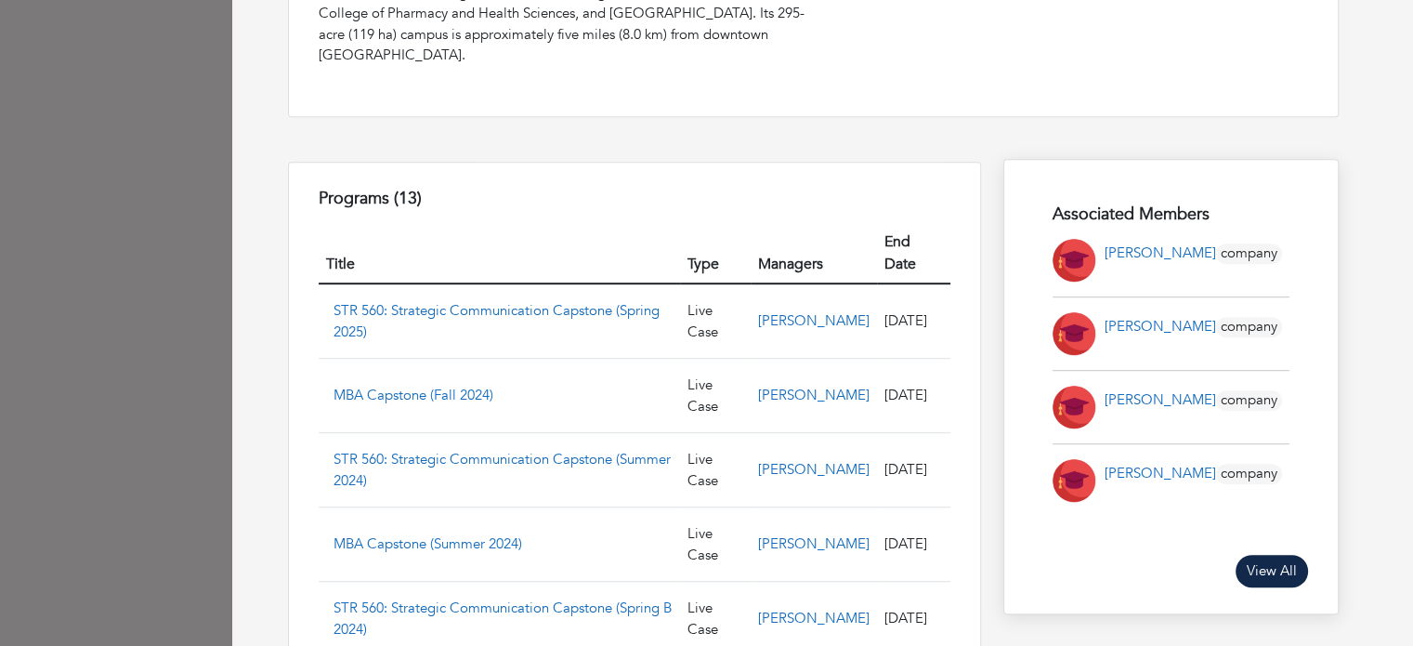
scroll to position [953, 0]
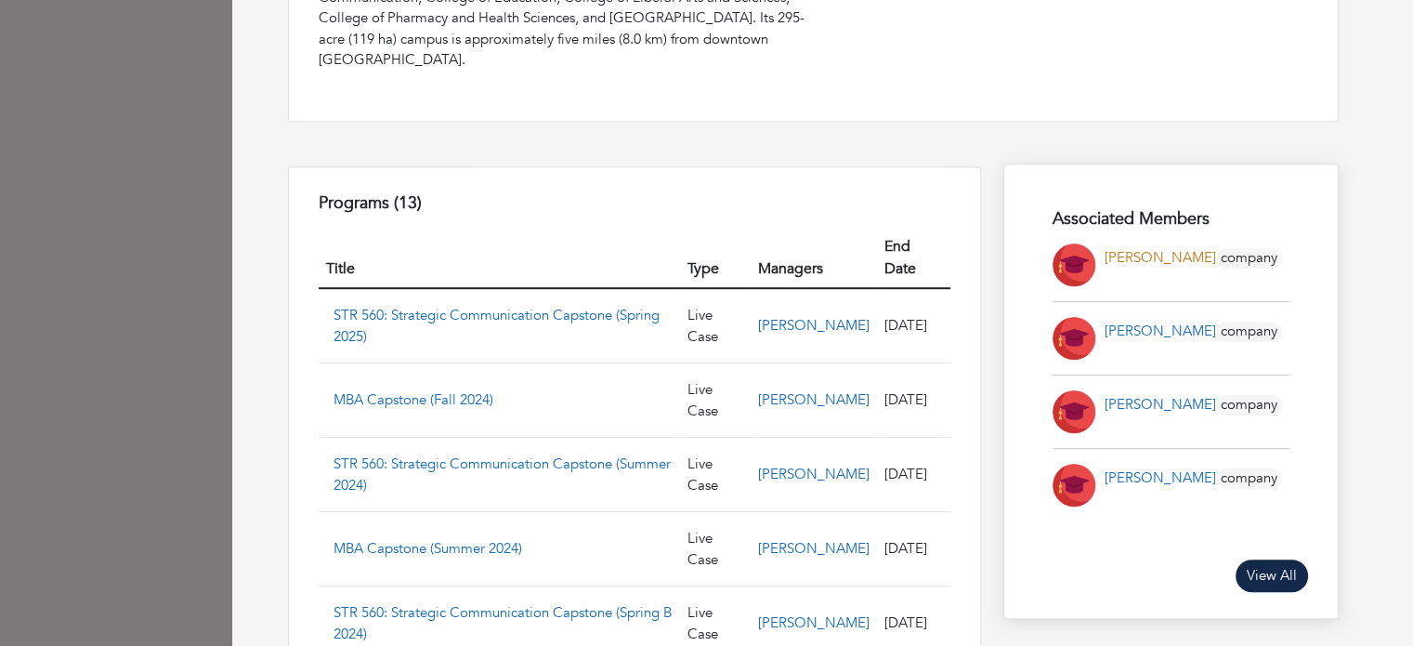
click at [1146, 248] on link "Sean Greenspan" at bounding box center [1159, 257] width 111 height 19
click at [1136, 395] on link "[PERSON_NAME]" at bounding box center [1159, 404] width 111 height 19
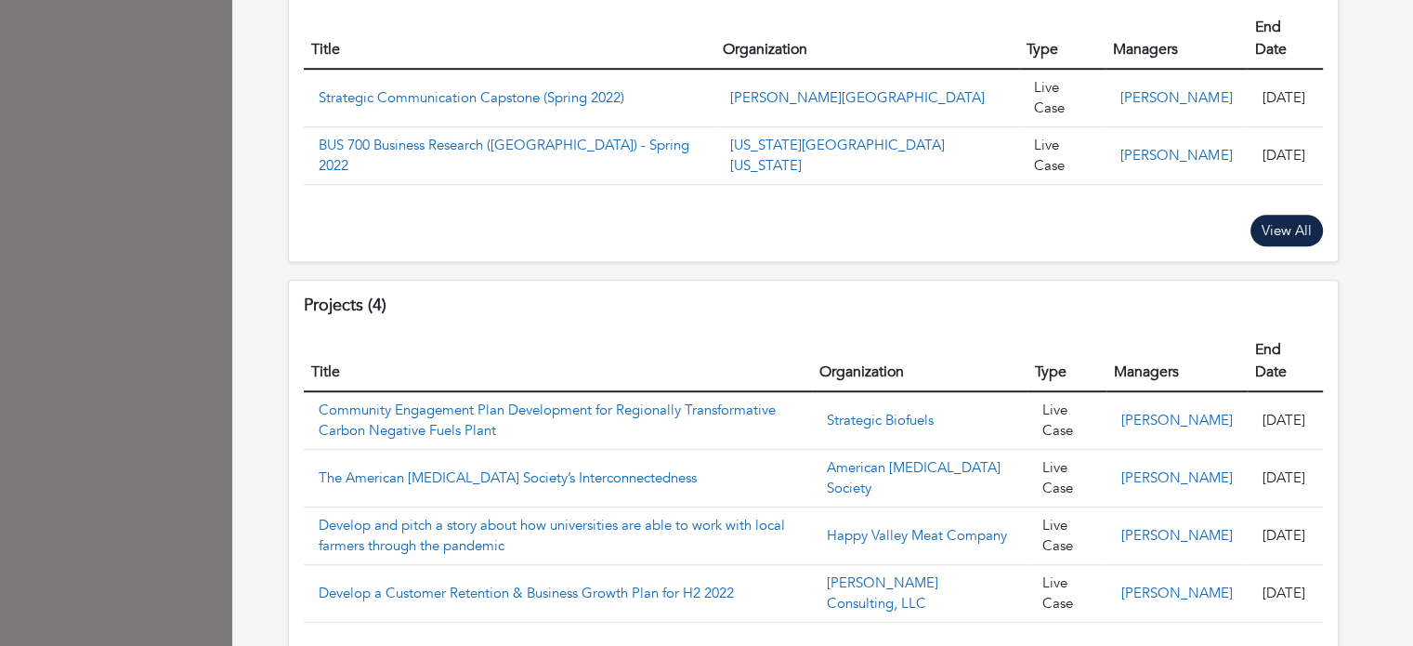
scroll to position [1214, 0]
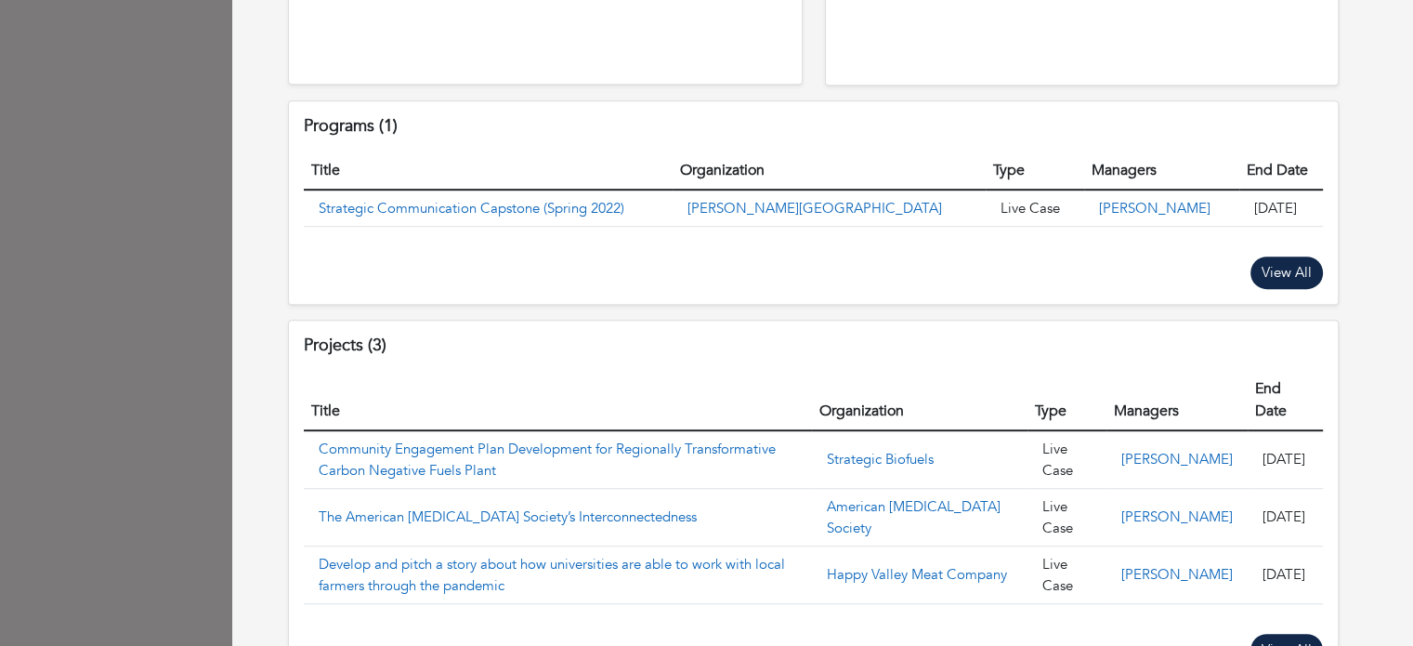
scroll to position [1065, 0]
